Goal: Navigation & Orientation: Find specific page/section

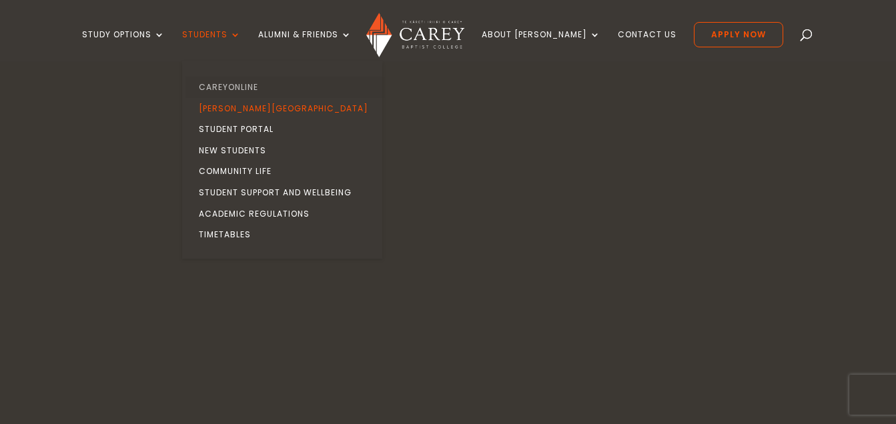
click at [242, 83] on link "CareyOnline" at bounding box center [286, 87] width 200 height 21
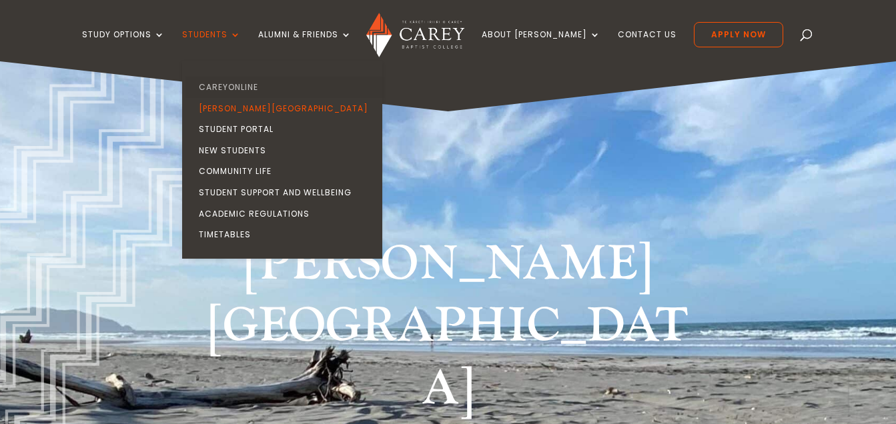
click at [262, 85] on link "CareyOnline" at bounding box center [286, 87] width 200 height 21
click at [260, 85] on link "CareyOnline" at bounding box center [286, 87] width 200 height 21
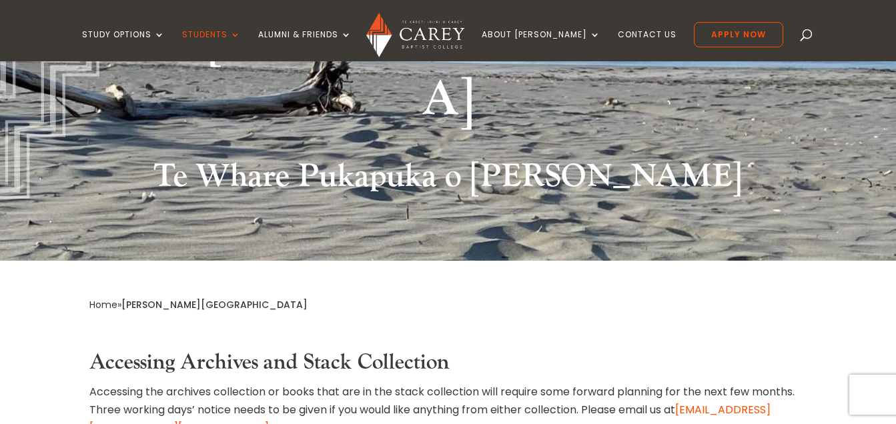
scroll to position [294, 0]
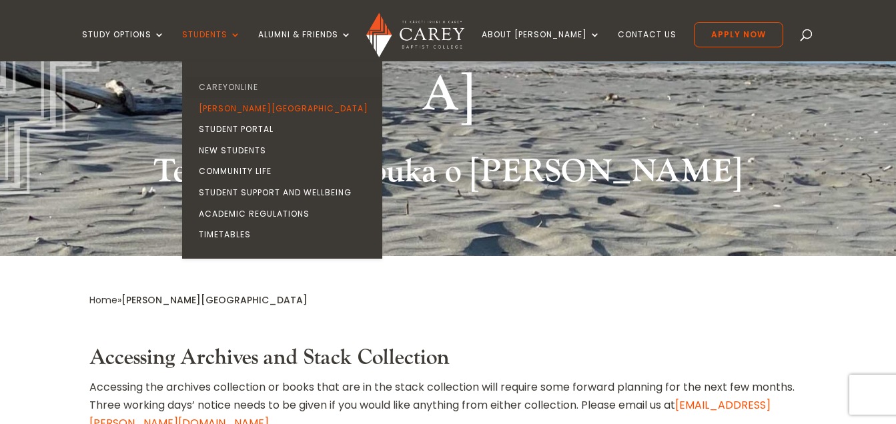
click at [241, 78] on link "CareyOnline" at bounding box center [286, 87] width 200 height 21
